Goal: Find specific page/section: Find specific page/section

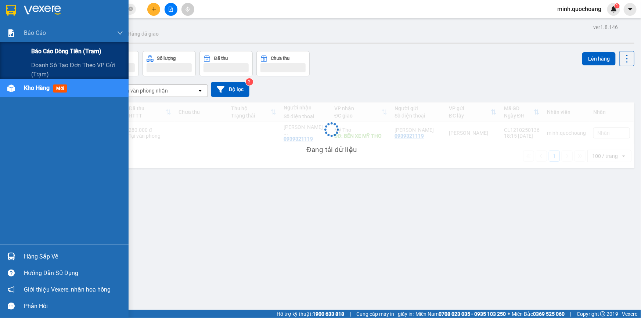
click at [40, 51] on span "Báo cáo dòng tiền (trạm)" at bounding box center [66, 51] width 70 height 9
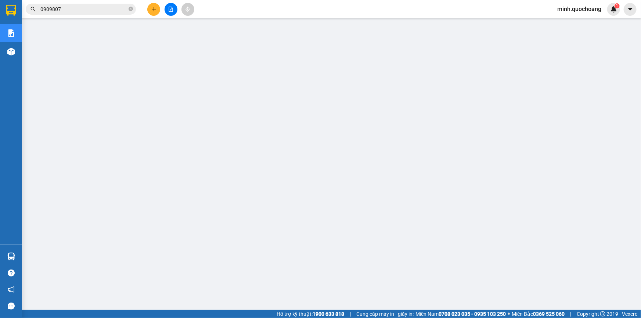
click at [566, 7] on span "minh.quochoang" at bounding box center [579, 8] width 56 height 9
click at [570, 21] on span "Đăng xuất" at bounding box center [582, 23] width 41 height 8
